Goal: Transaction & Acquisition: Purchase product/service

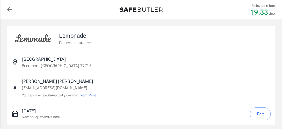
select select "15000"
select select "500"
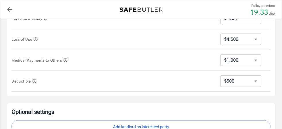
scroll to position [189, 0]
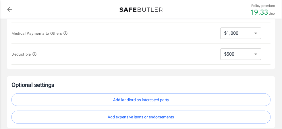
click at [100, 101] on button "Add landlord as interested party" at bounding box center [140, 100] width 259 height 13
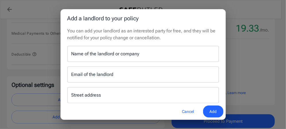
click at [79, 58] on input "Name of the landlord or company" at bounding box center [143, 54] width 152 height 16
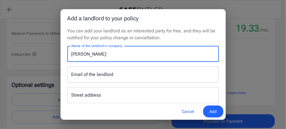
type input "[PERSON_NAME]"
click at [75, 76] on div "Email of the landlord Email of the landlord" at bounding box center [143, 75] width 152 height 16
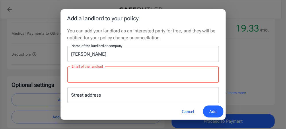
click at [91, 75] on input "Email of the landlord" at bounding box center [143, 75] width 152 height 16
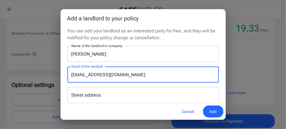
type input "[EMAIL_ADDRESS][DOMAIN_NAME]"
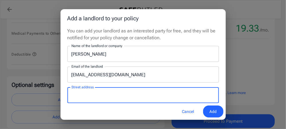
click at [75, 94] on input "Street address" at bounding box center [143, 95] width 146 height 11
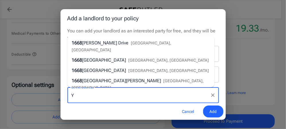
click at [58, 73] on div "Add a landlord to your policy You can add your landlord as an interested party …" at bounding box center [143, 64] width 286 height 129
type input "Y"
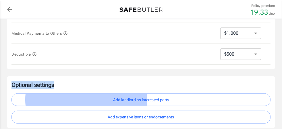
click at [72, 101] on button "Add landlord as interested party" at bounding box center [140, 100] width 259 height 13
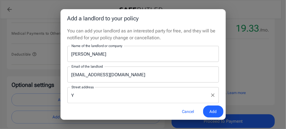
drag, startPoint x: 74, startPoint y: 95, endPoint x: 68, endPoint y: 96, distance: 5.7
click at [69, 95] on div "Y Street address" at bounding box center [143, 95] width 152 height 16
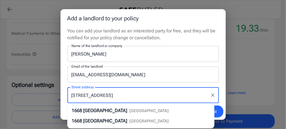
type input "[STREET_ADDRESS]"
click at [210, 96] on icon "Clear" at bounding box center [213, 95] width 6 height 6
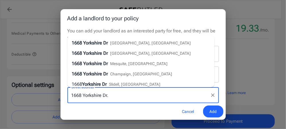
click at [126, 43] on span "[GEOGRAPHIC_DATA], [GEOGRAPHIC_DATA]" at bounding box center [150, 43] width 81 height 5
type input "1668 Yorkshire Dr"
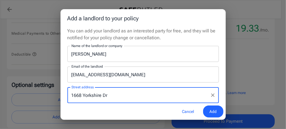
type input "Beaumont"
select select "[GEOGRAPHIC_DATA]"
type input "77713"
type input "1668 Yorkshire Dr"
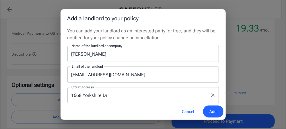
click at [214, 112] on span "Add" at bounding box center [213, 111] width 7 height 7
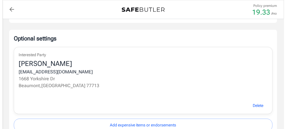
scroll to position [235, 0]
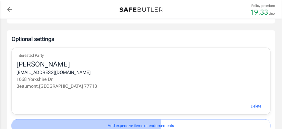
click at [28, 123] on button "Add expensive items or endorsements" at bounding box center [140, 125] width 259 height 13
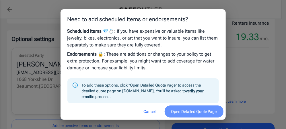
click at [185, 111] on button "Open Detailed Quote Page" at bounding box center [194, 112] width 59 height 12
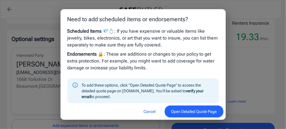
click at [9, 9] on div "Need to add scheduled items or endorsements? Scheduled Items 💎💍 : If you have e…" at bounding box center [143, 64] width 286 height 129
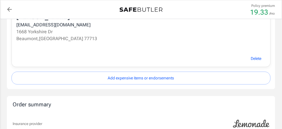
scroll to position [289, 0]
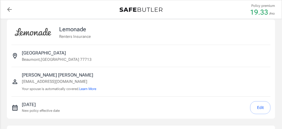
scroll to position [0, 0]
